Goal: Task Accomplishment & Management: Manage account settings

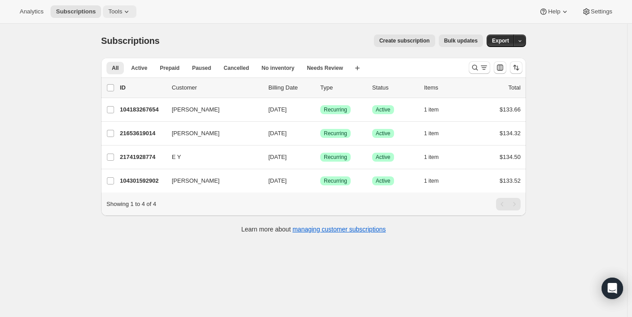
click at [122, 12] on span "Tools" at bounding box center [115, 11] width 14 height 7
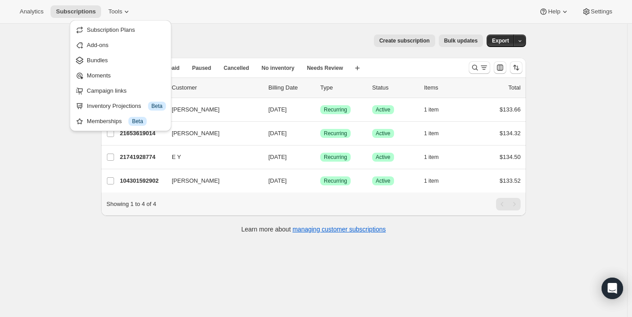
click at [219, 8] on div "Analytics Subscriptions Tools Help Settings" at bounding box center [316, 12] width 632 height 24
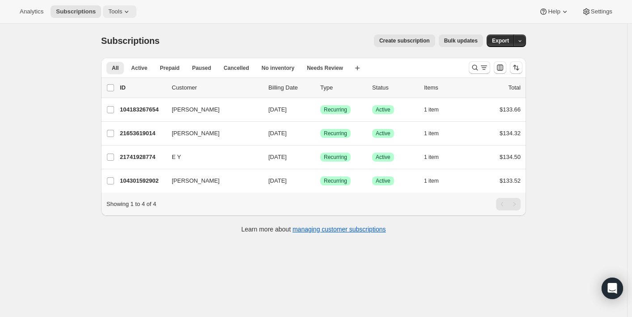
click at [127, 11] on icon at bounding box center [126, 11] width 9 height 9
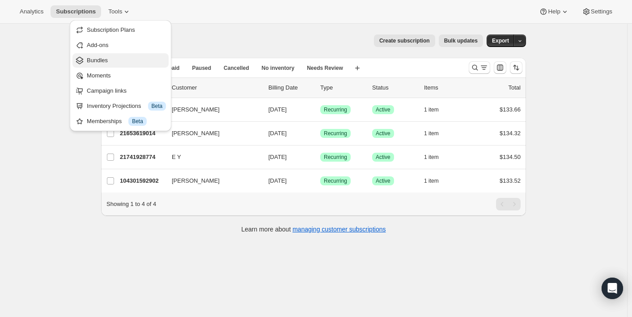
click at [120, 58] on span "Bundles" at bounding box center [126, 60] width 79 height 9
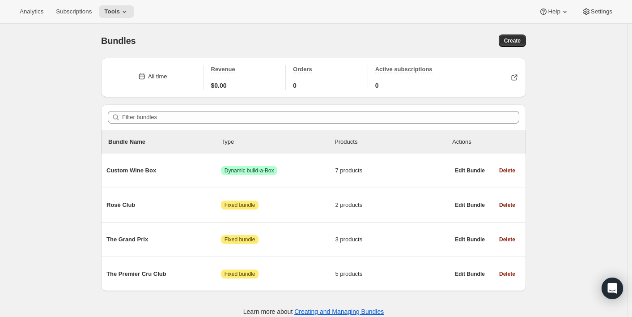
scroll to position [24, 0]
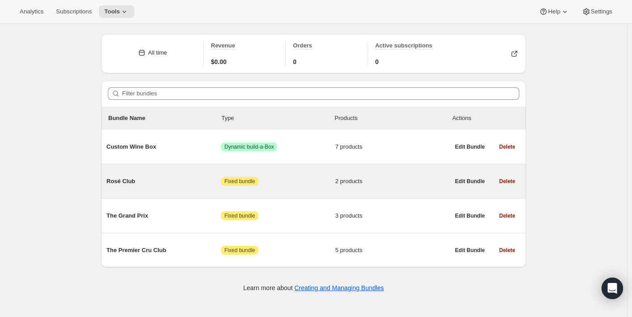
click at [176, 179] on span "Rosé Club" at bounding box center [163, 181] width 114 height 9
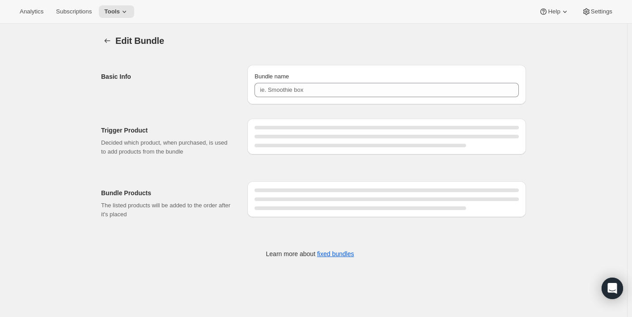
type input "Rosé Club"
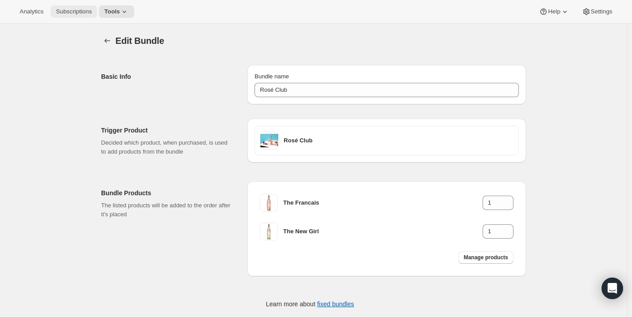
click at [76, 17] on button "Subscriptions" at bounding box center [74, 11] width 47 height 13
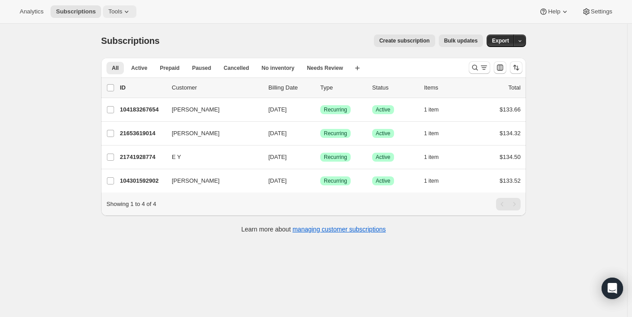
click at [122, 9] on span "Tools" at bounding box center [115, 11] width 14 height 7
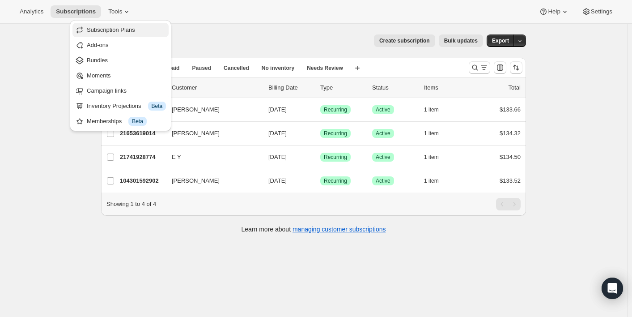
click at [123, 30] on span "Subscription Plans" at bounding box center [111, 29] width 48 height 7
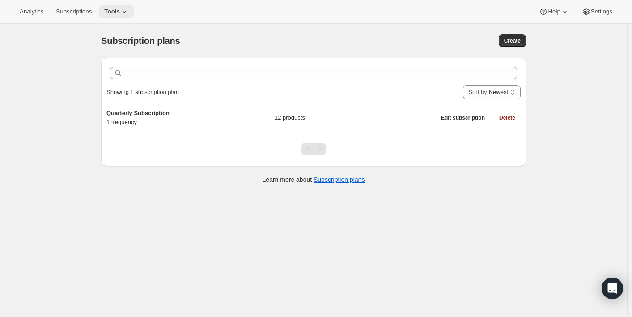
click at [120, 12] on span "Tools" at bounding box center [112, 11] width 16 height 7
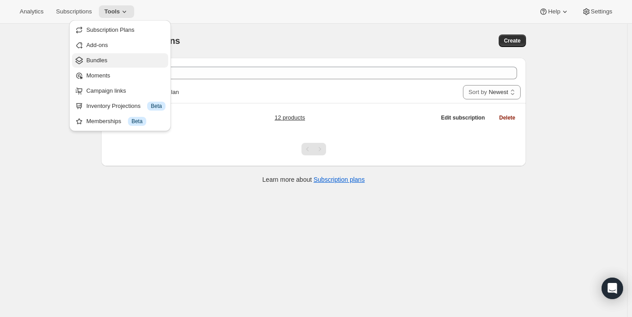
click at [114, 61] on span "Bundles" at bounding box center [125, 60] width 79 height 9
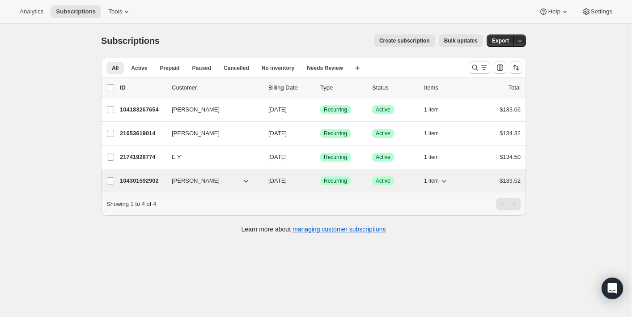
click at [223, 174] on div "104301592902 [PERSON_NAME] [DATE] Success Recurring Success Active 1 item $133.…" at bounding box center [320, 180] width 401 height 13
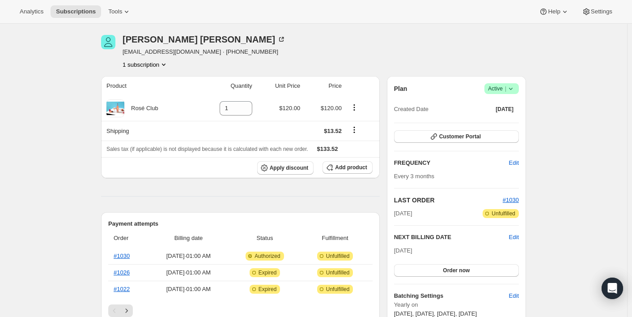
scroll to position [45, 0]
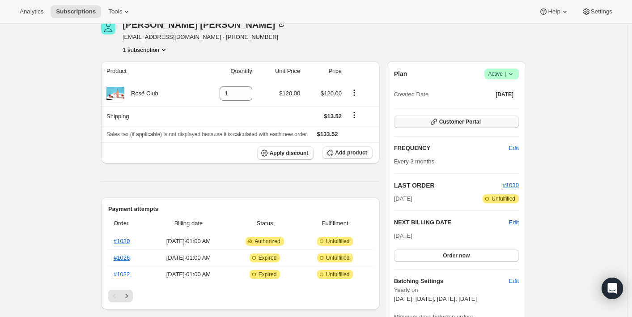
click at [484, 122] on button "Customer Portal" at bounding box center [456, 121] width 125 height 13
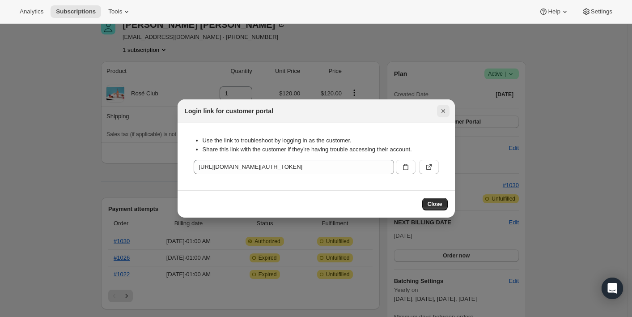
click at [446, 110] on icon "Close" at bounding box center [443, 110] width 9 height 9
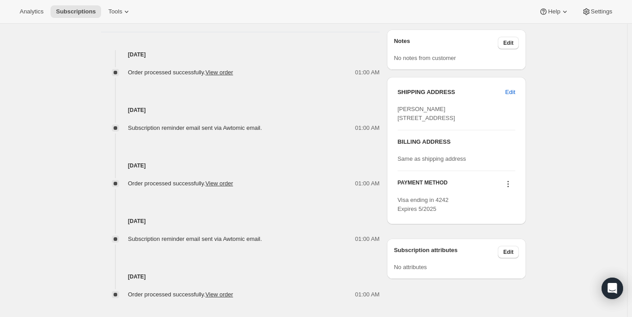
scroll to position [396, 0]
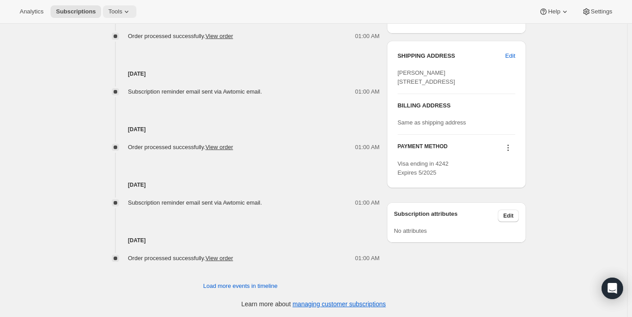
click at [129, 12] on icon at bounding box center [126, 11] width 9 height 9
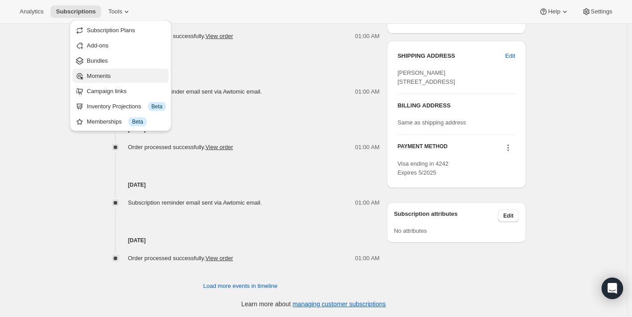
click at [115, 74] on span "Moments" at bounding box center [126, 76] width 79 height 9
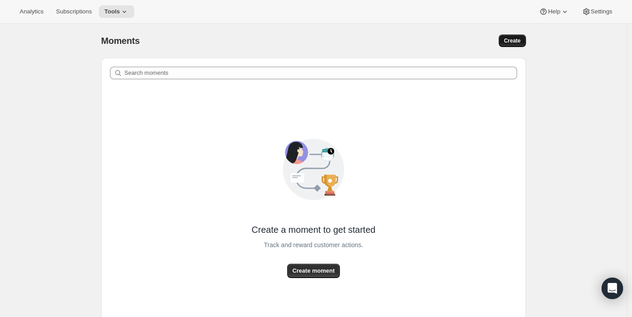
click at [521, 43] on span "Create" at bounding box center [512, 40] width 17 height 7
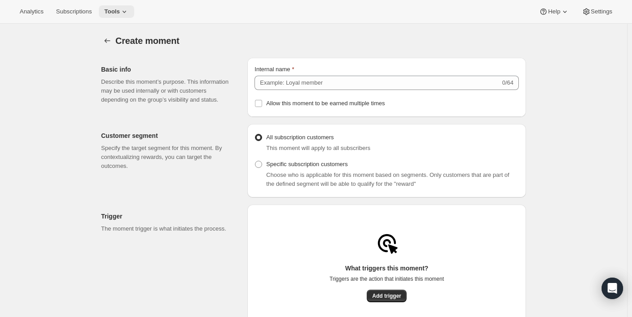
click at [120, 8] on span "Tools" at bounding box center [112, 11] width 16 height 7
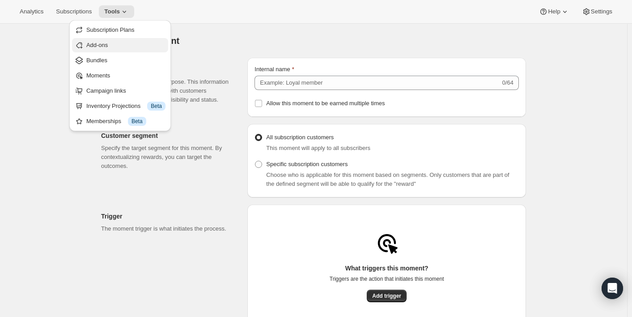
click at [112, 47] on span "Add-ons" at bounding box center [125, 45] width 79 height 9
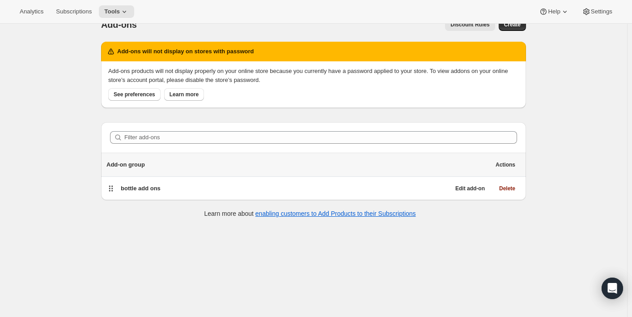
scroll to position [24, 0]
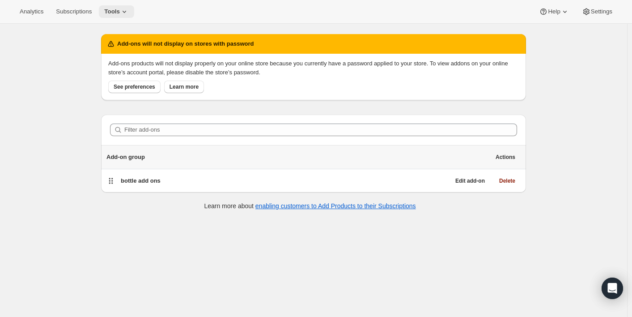
click at [119, 8] on span "Tools" at bounding box center [112, 11] width 16 height 7
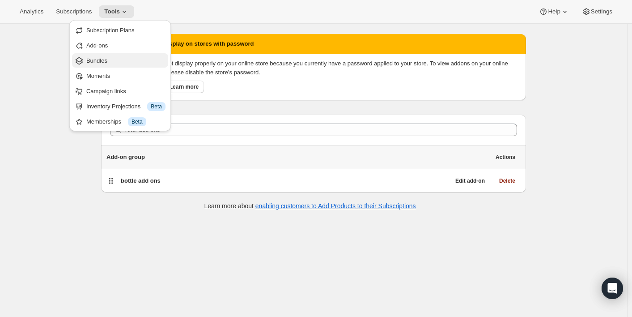
click at [131, 62] on span "Bundles" at bounding box center [125, 60] width 79 height 9
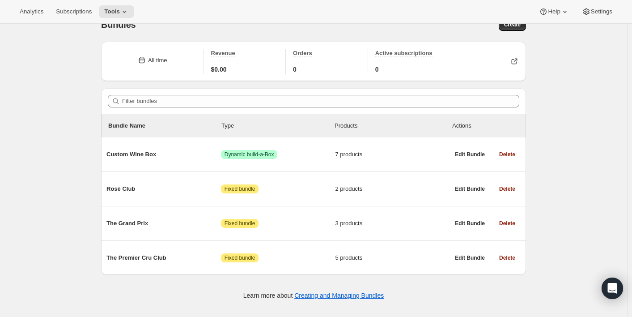
scroll to position [24, 0]
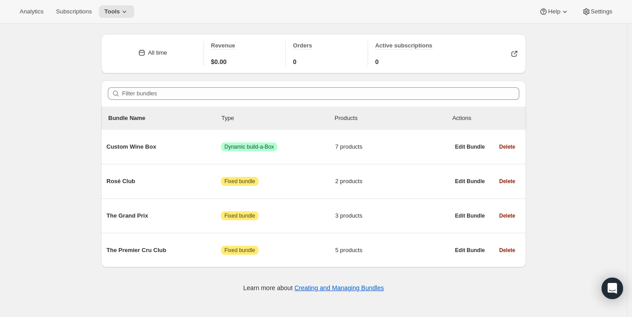
click at [159, 51] on div "All time" at bounding box center [157, 52] width 19 height 9
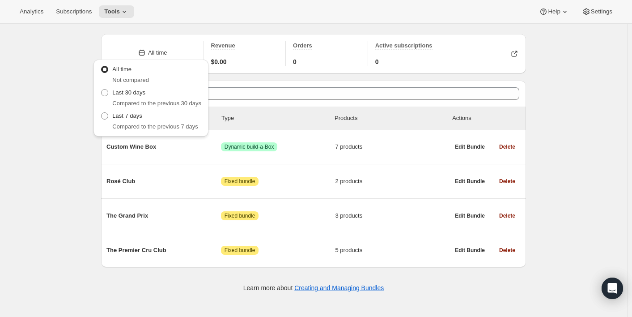
click at [570, 67] on div "Bundles. This page is ready Bundles Create All time Revenue $0.00 Orders 0 Acti…" at bounding box center [313, 158] width 627 height 317
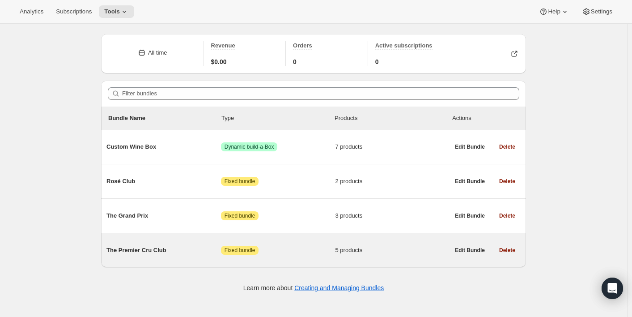
click at [346, 250] on span "5 products" at bounding box center [392, 250] width 114 height 9
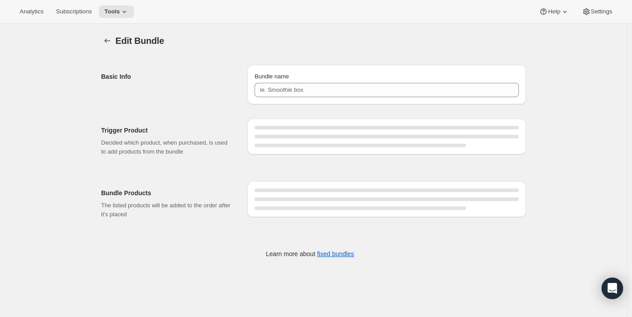
type input "The Premier Cru Club"
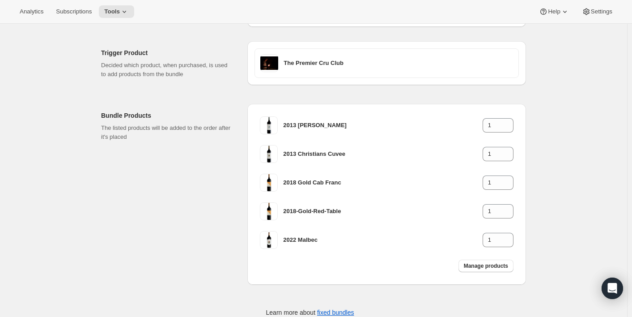
scroll to position [99, 0]
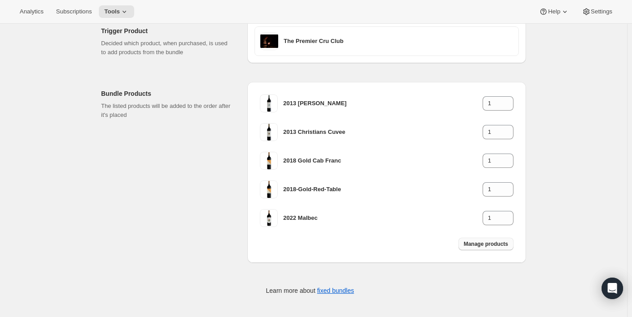
click at [501, 248] on button "Manage products" at bounding box center [485, 243] width 55 height 13
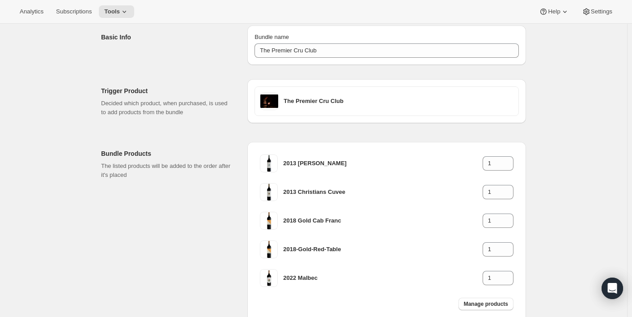
scroll to position [0, 0]
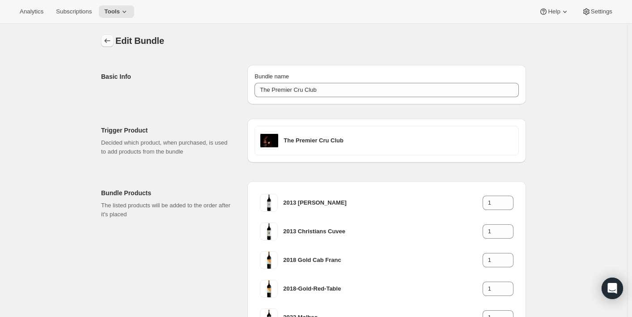
click at [111, 42] on icon "Bundles" at bounding box center [107, 40] width 9 height 9
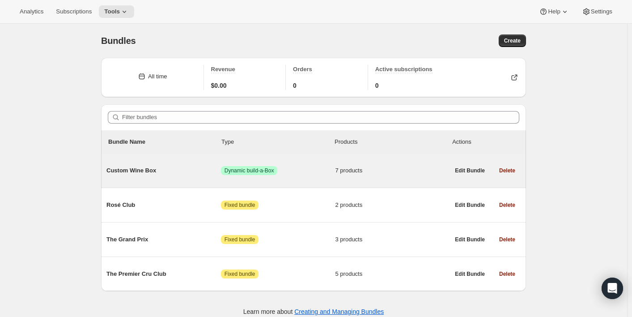
click at [299, 170] on span "Success Dynamic build-a-Box" at bounding box center [278, 170] width 114 height 9
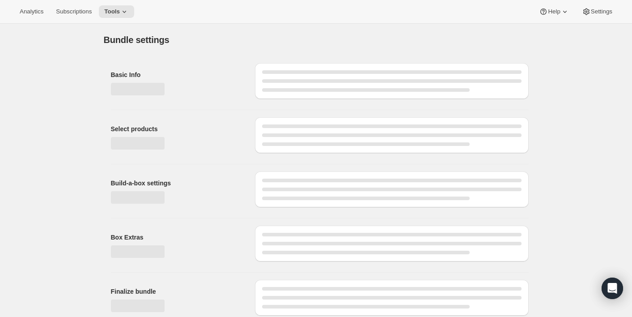
type input "Custom Wine Box"
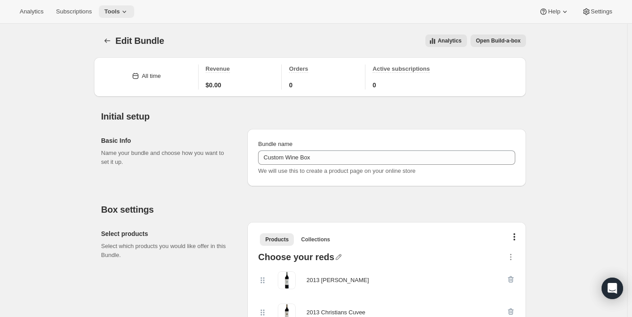
click at [120, 8] on span "Tools" at bounding box center [112, 11] width 16 height 7
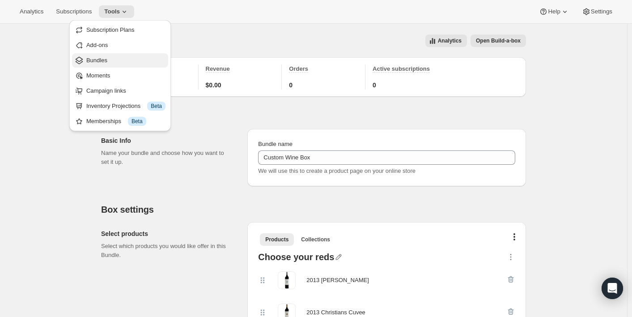
click at [99, 66] on button "Bundles" at bounding box center [120, 60] width 96 height 14
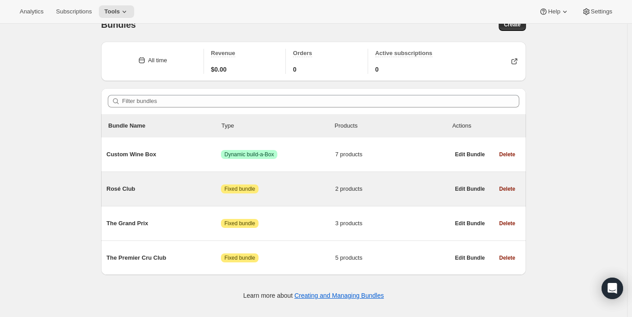
scroll to position [24, 0]
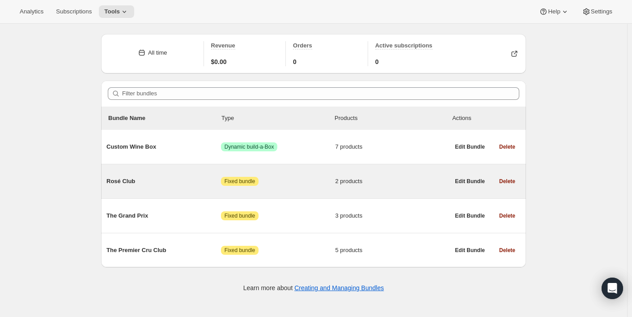
click at [395, 181] on span "2 products" at bounding box center [392, 181] width 114 height 9
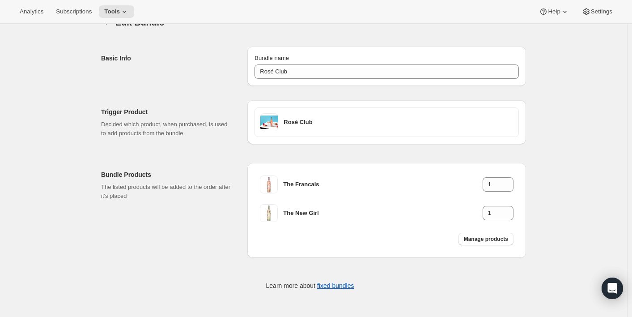
scroll to position [24, 0]
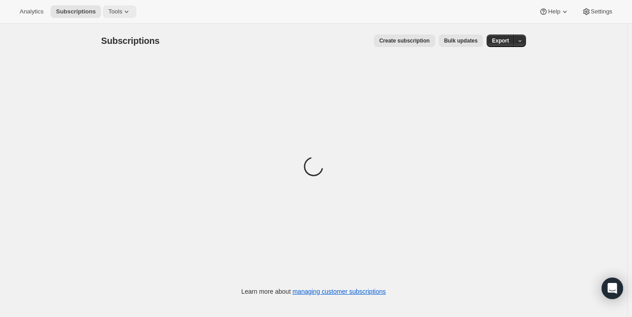
click at [127, 16] on button "Tools" at bounding box center [120, 11] width 34 height 13
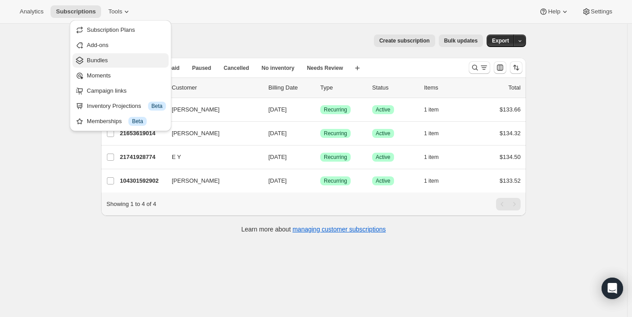
click at [111, 54] on button "Bundles" at bounding box center [120, 60] width 96 height 14
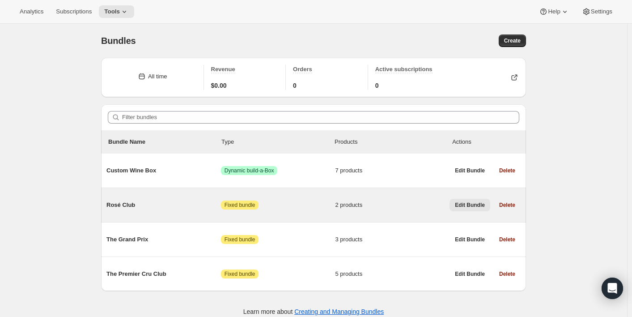
click at [471, 208] on span "Edit Bundle" at bounding box center [470, 204] width 30 height 7
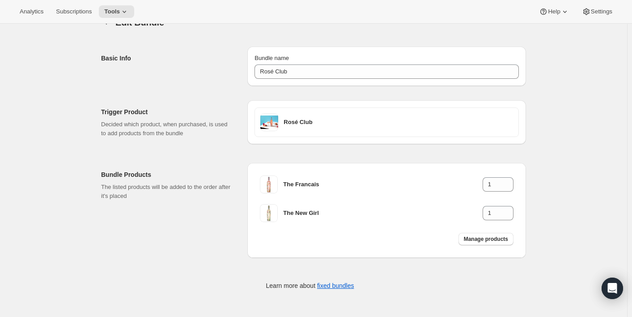
scroll to position [24, 0]
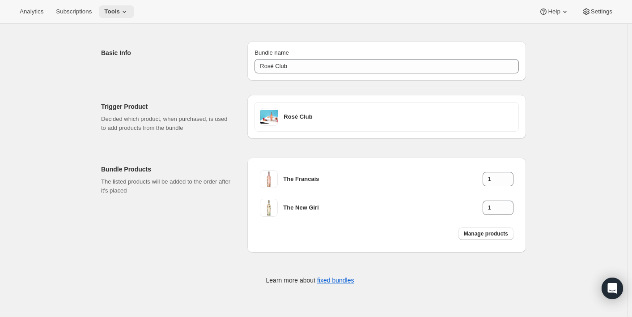
click at [126, 13] on icon at bounding box center [124, 11] width 9 height 9
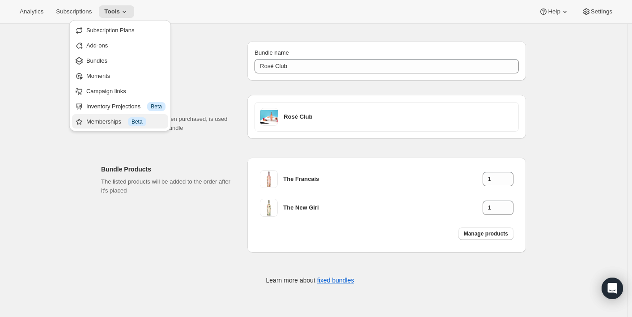
click at [136, 121] on span "Beta" at bounding box center [136, 121] width 11 height 7
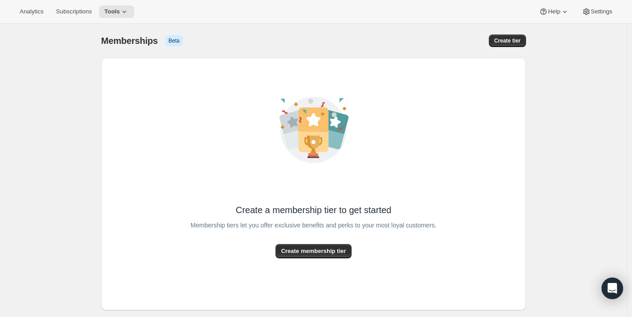
scroll to position [24, 0]
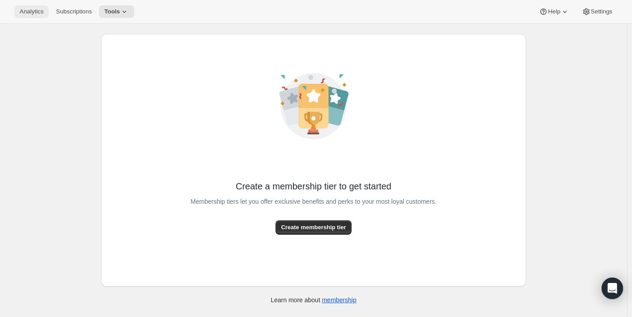
click at [36, 13] on span "Analytics" at bounding box center [32, 11] width 24 height 7
